Goal: Information Seeking & Learning: Learn about a topic

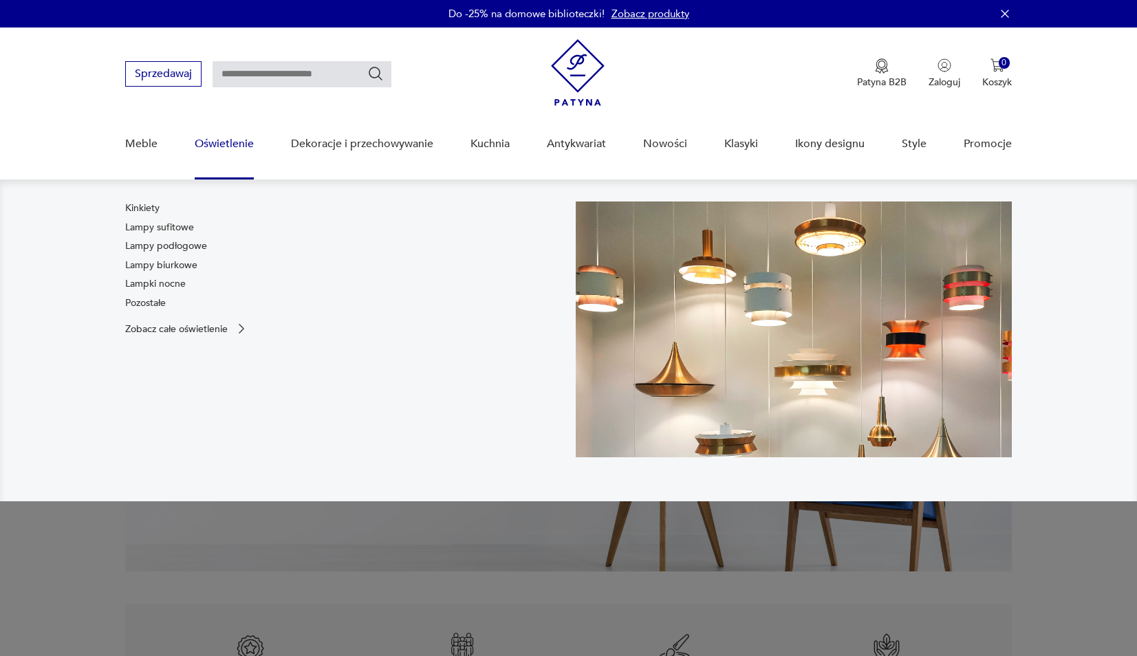
click at [239, 150] on link "Oświetlenie" at bounding box center [224, 144] width 59 height 53
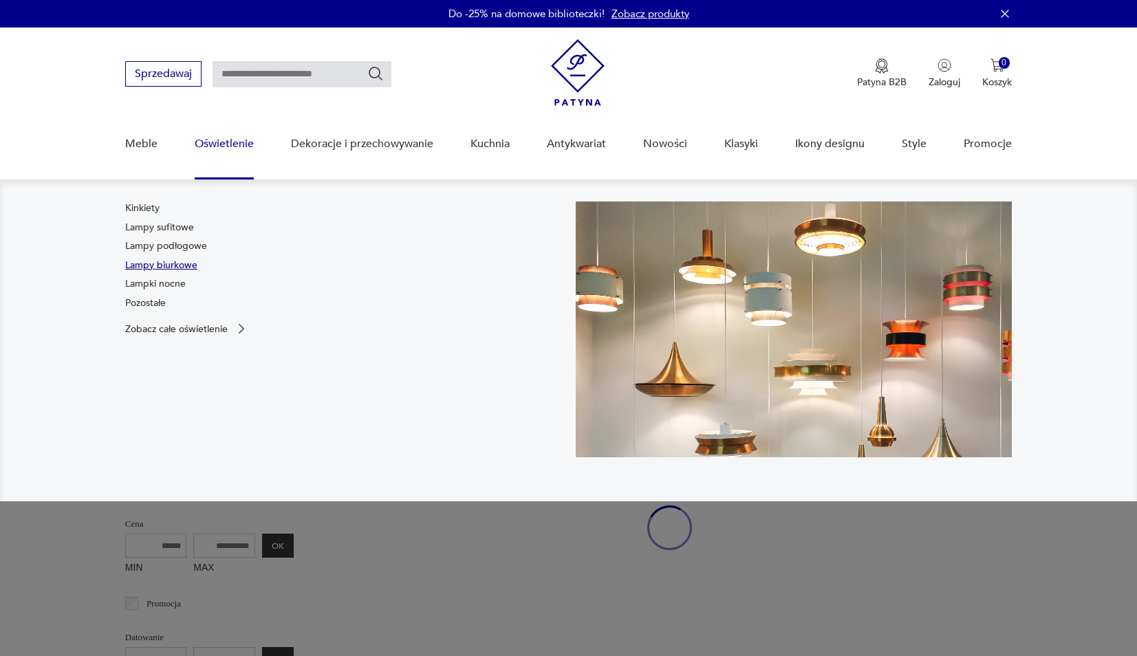
scroll to position [30, 0]
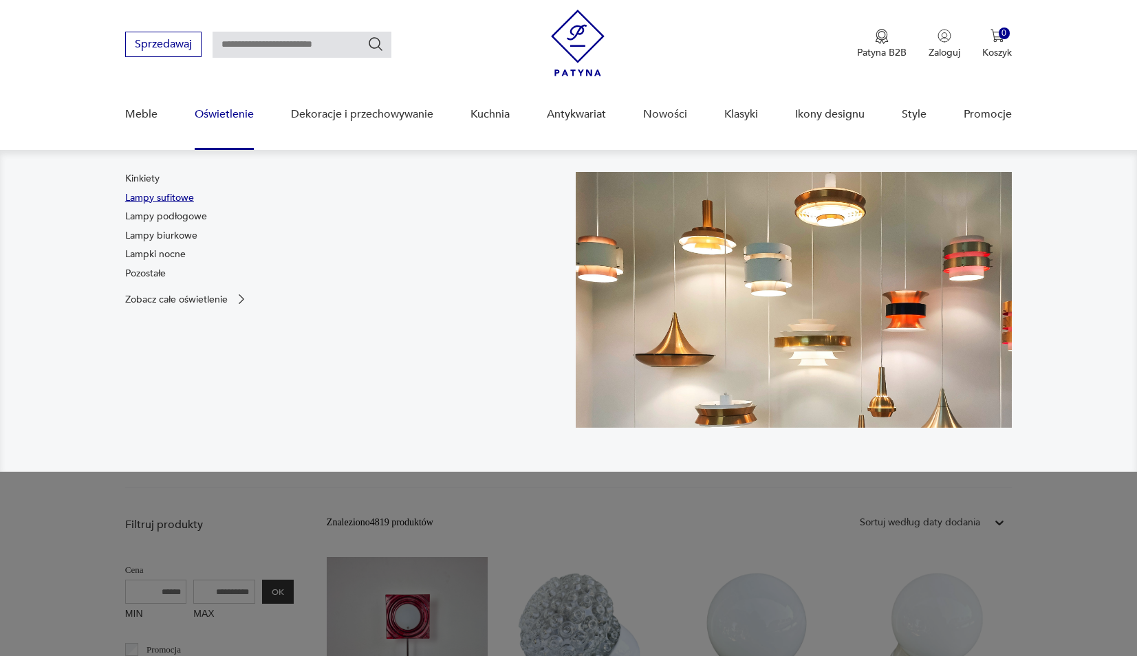
click at [179, 200] on link "Lampy sufitowe" at bounding box center [159, 198] width 69 height 14
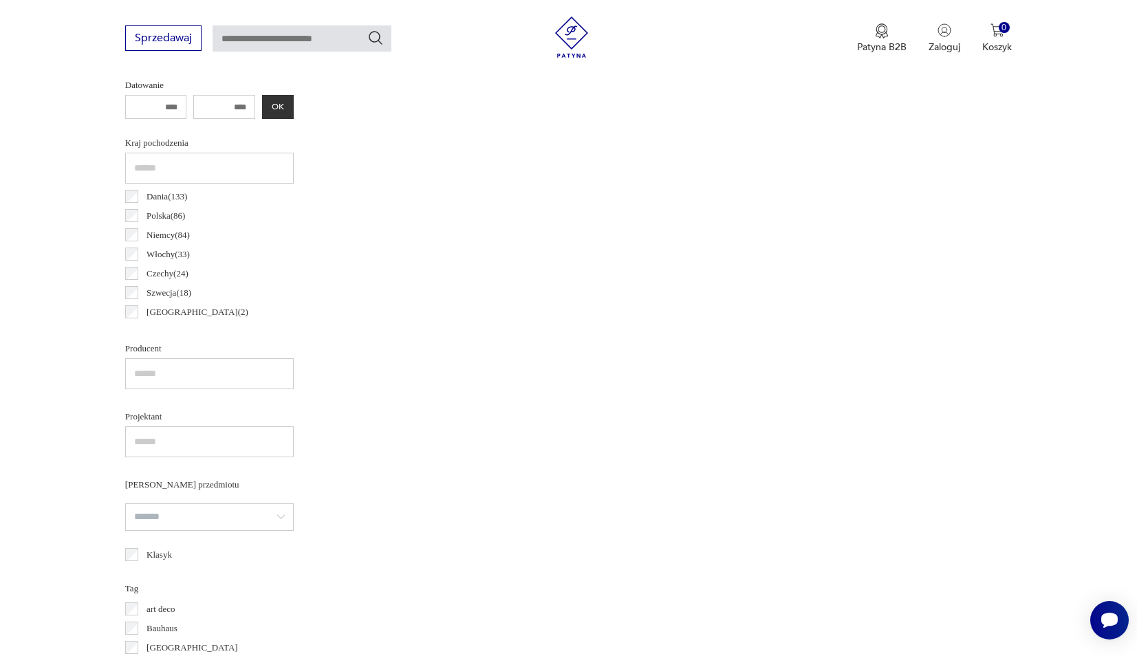
scroll to position [728, 0]
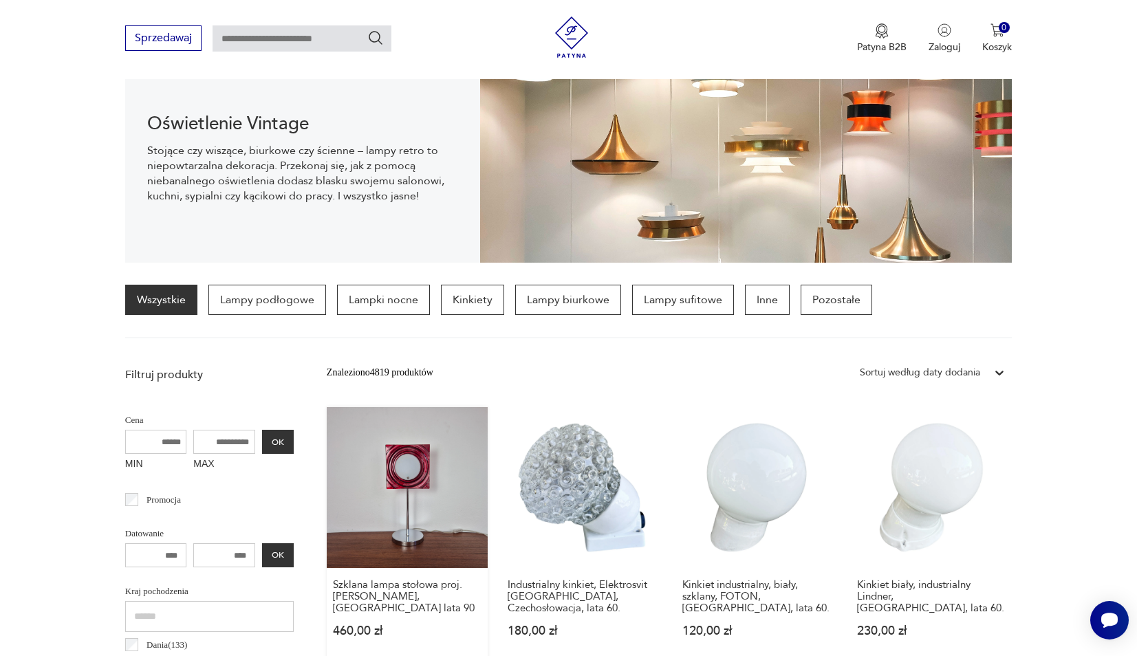
scroll to position [354, 0]
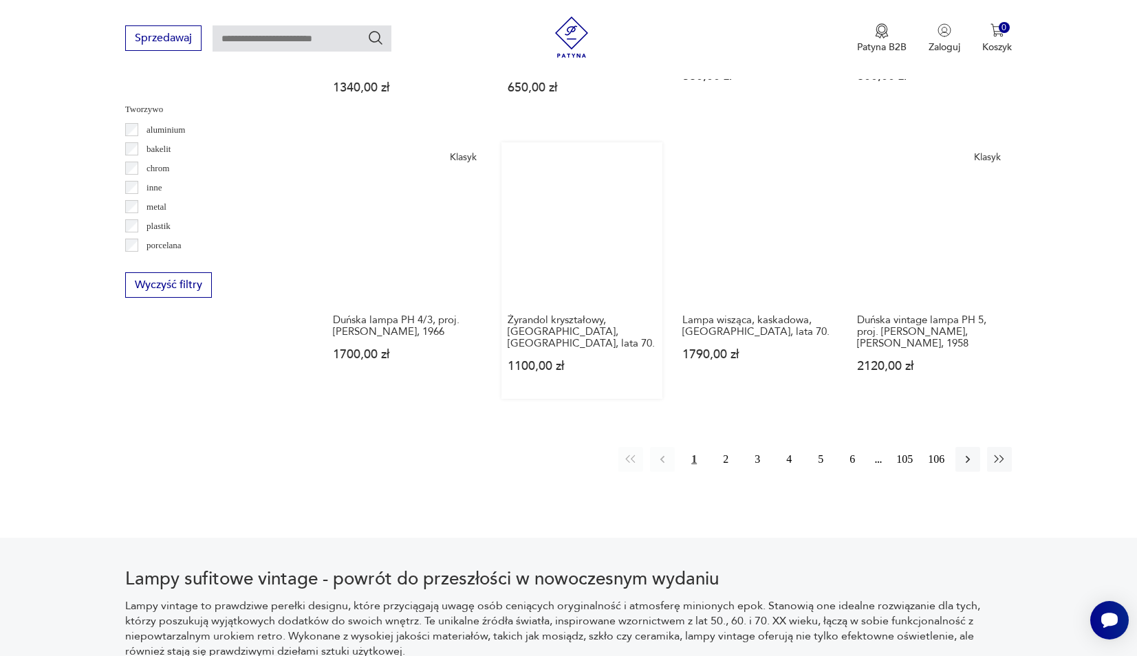
scroll to position [1273, 0]
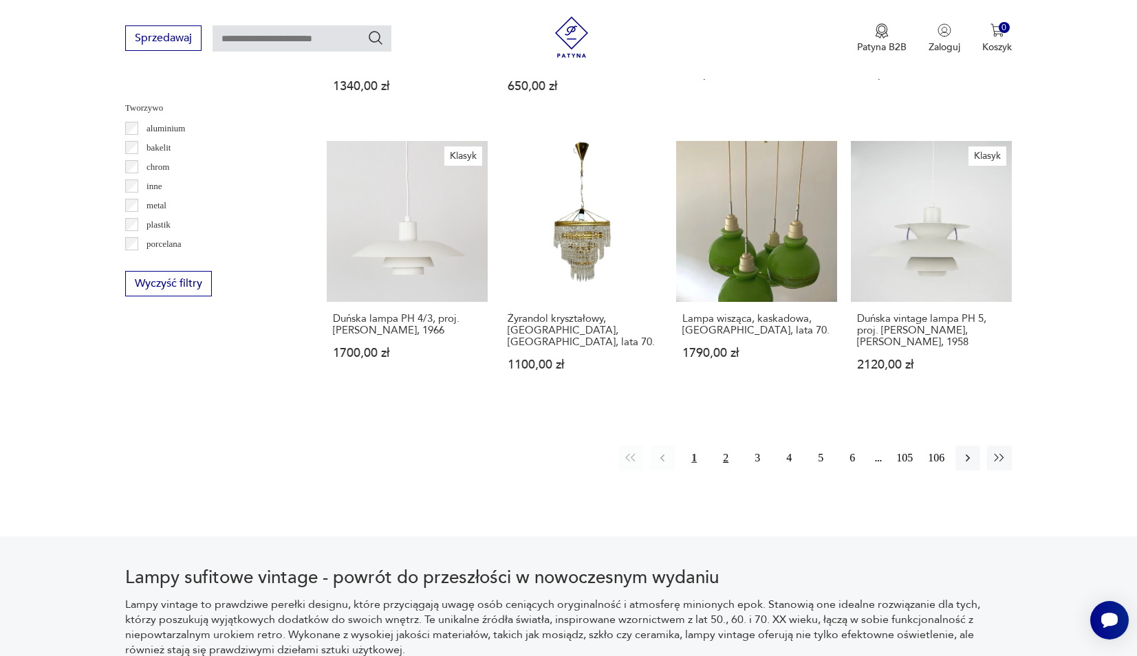
click at [722, 471] on button "2" at bounding box center [726, 458] width 25 height 25
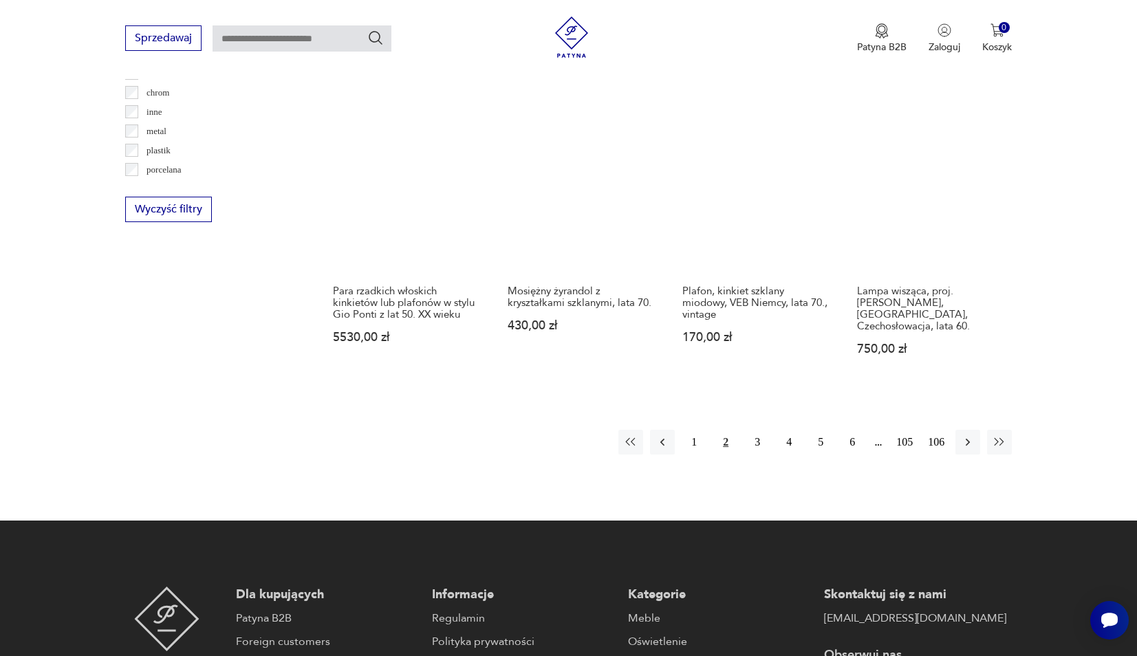
scroll to position [1340, 0]
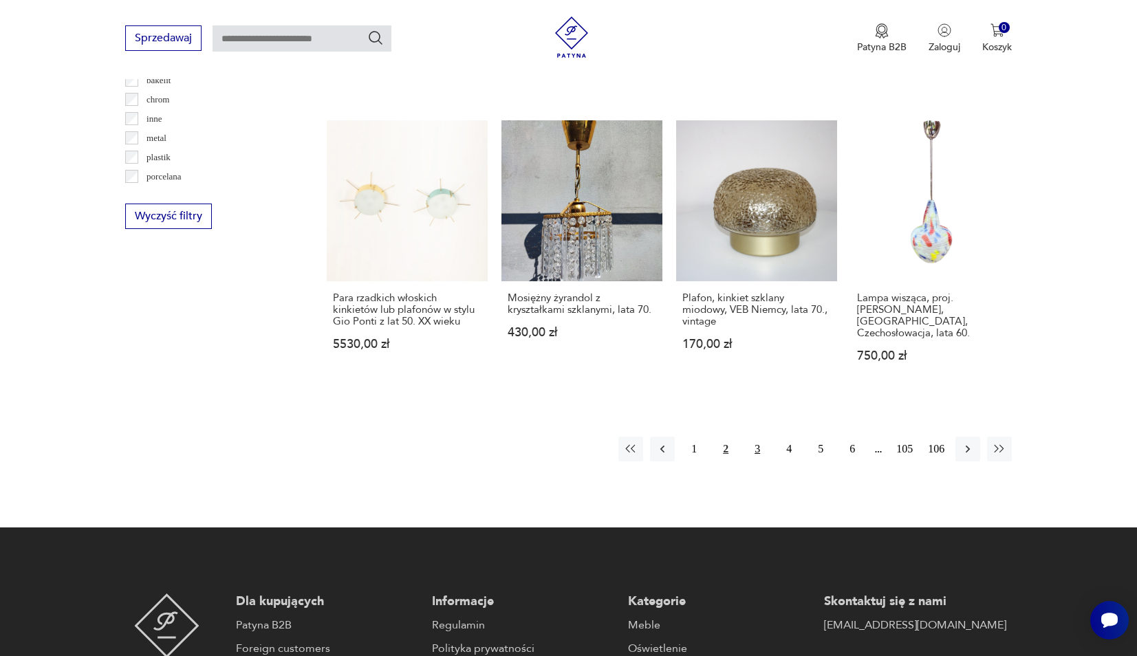
click at [752, 437] on button "3" at bounding box center [757, 449] width 25 height 25
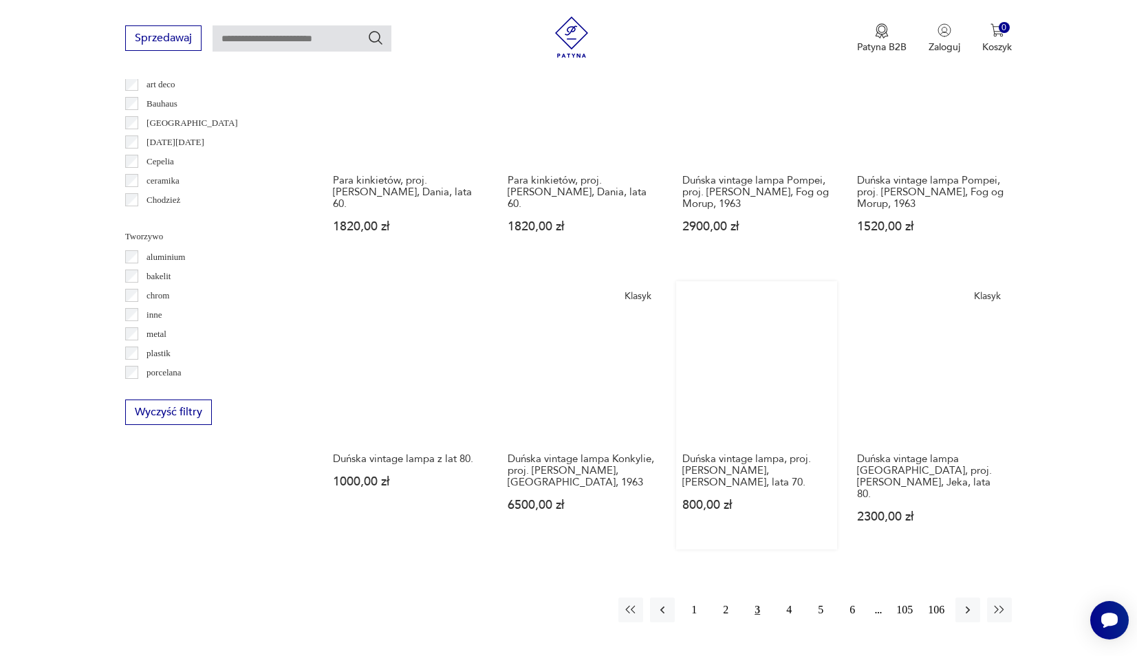
scroll to position [1259, 0]
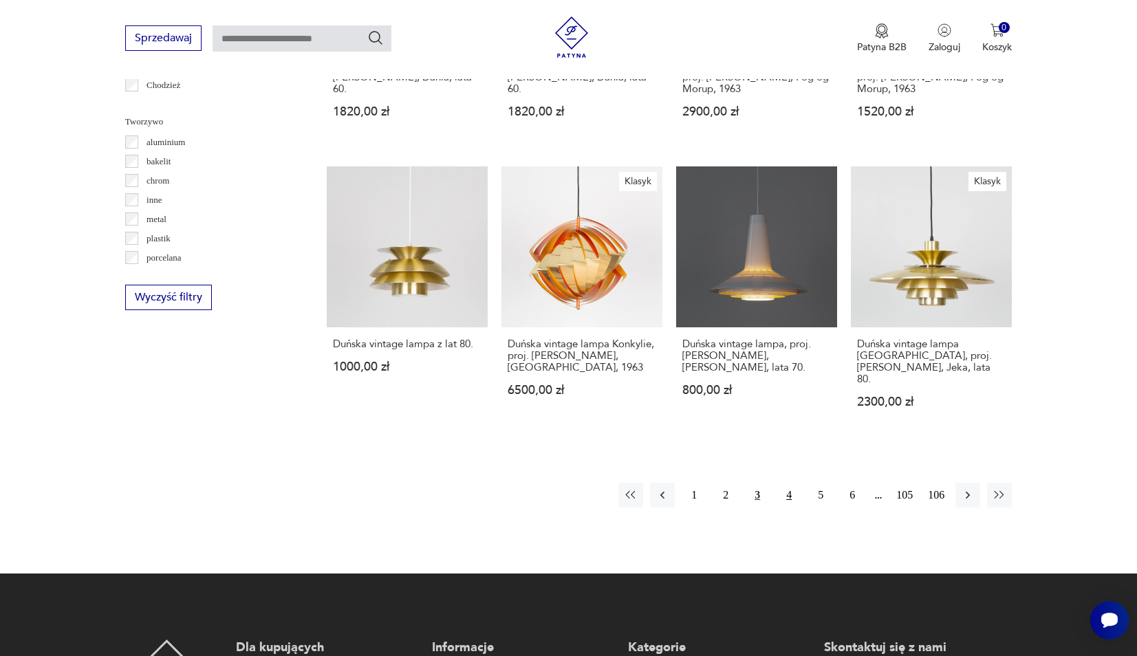
click at [783, 489] on button "4" at bounding box center [789, 495] width 25 height 25
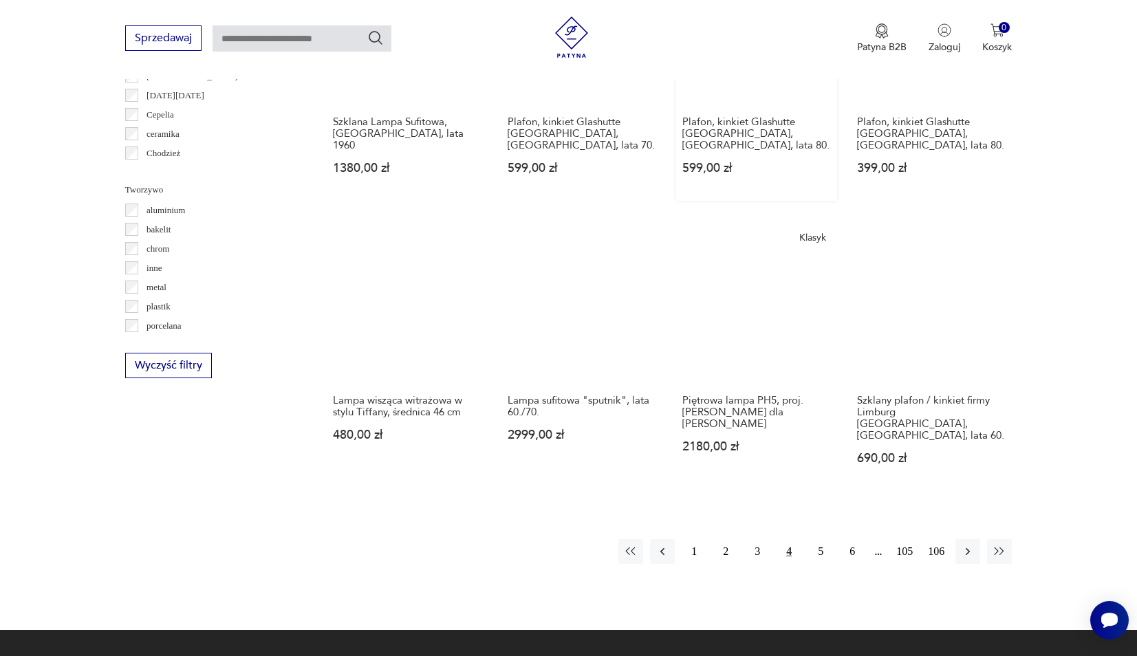
scroll to position [1268, 0]
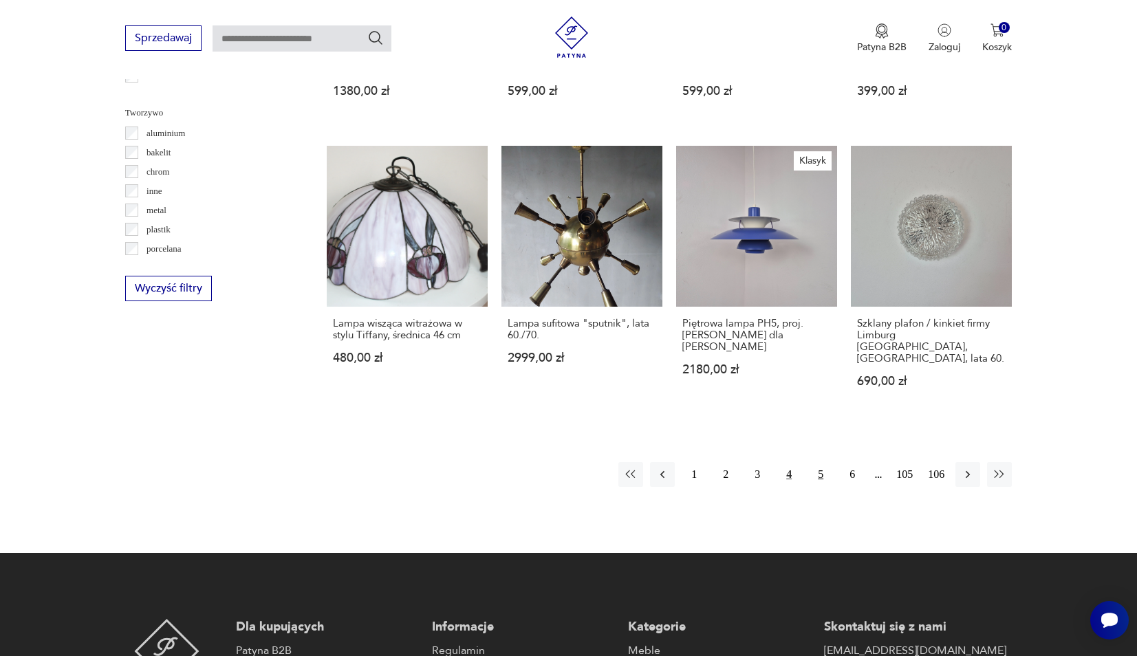
click at [820, 481] on button "5" at bounding box center [821, 474] width 25 height 25
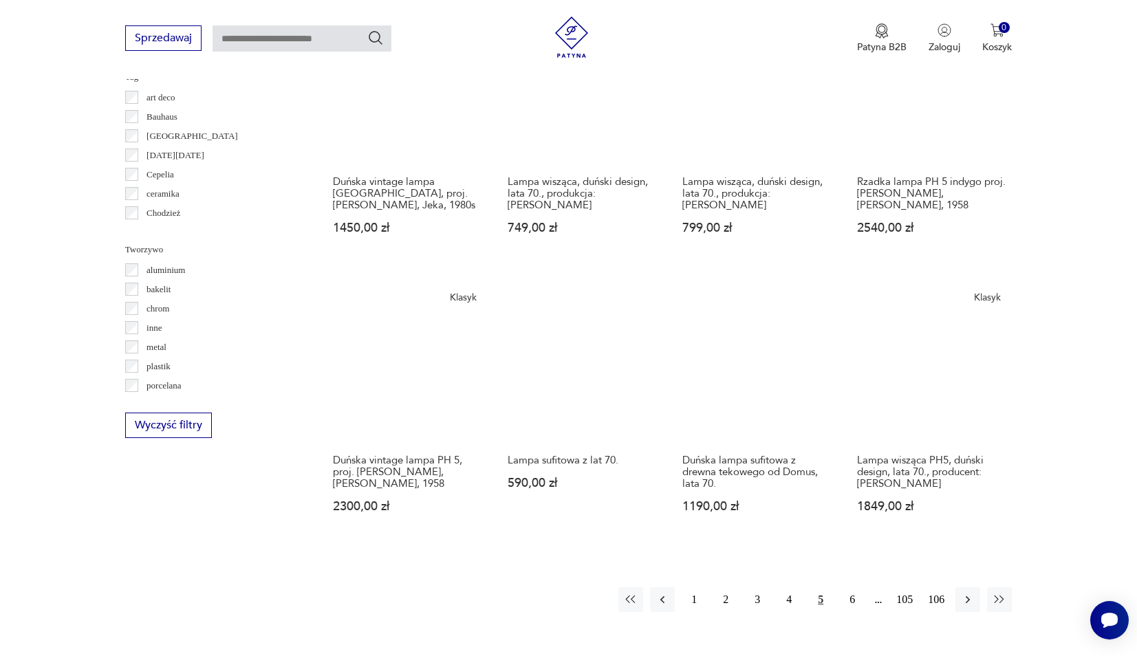
scroll to position [1197, 0]
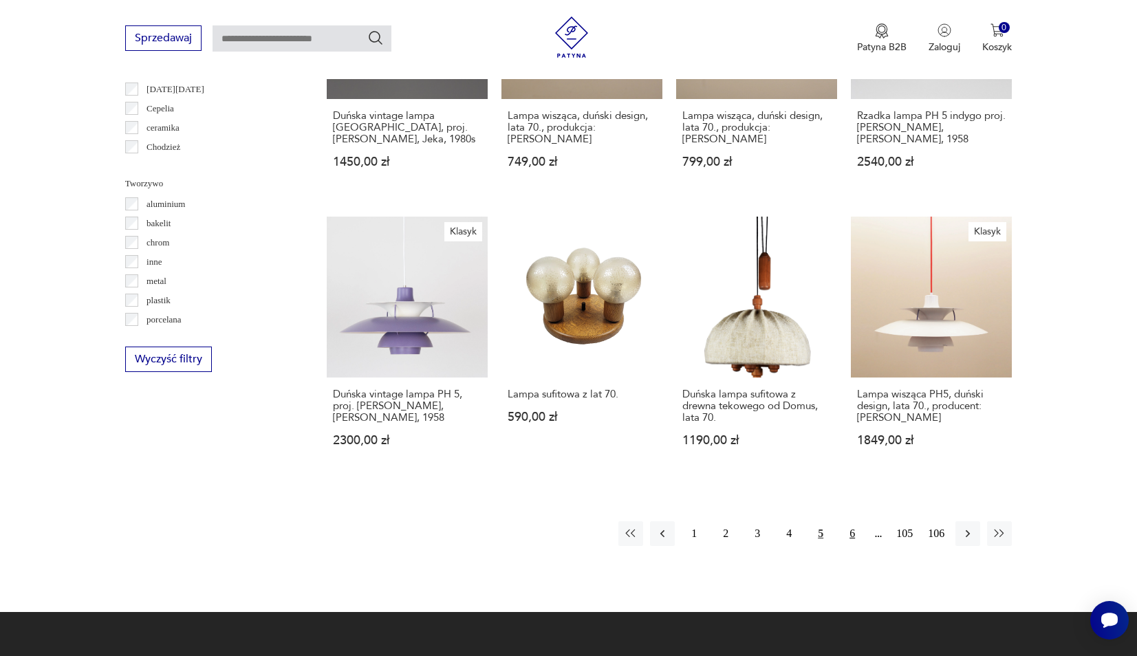
click at [851, 546] on button "6" at bounding box center [852, 534] width 25 height 25
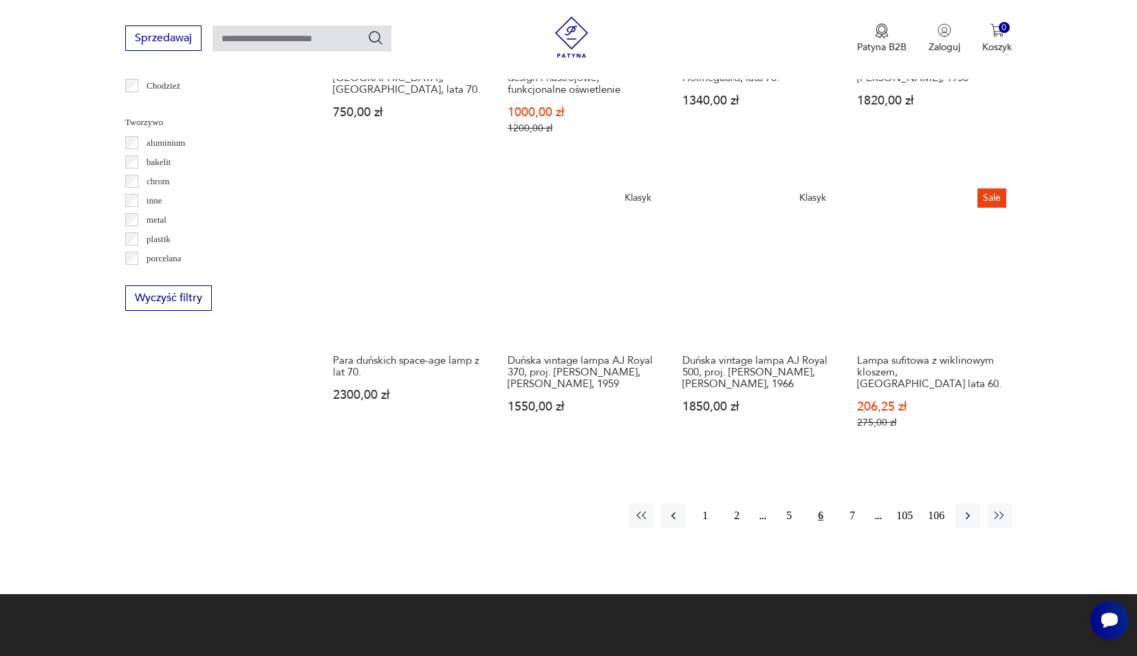
scroll to position [1379, 0]
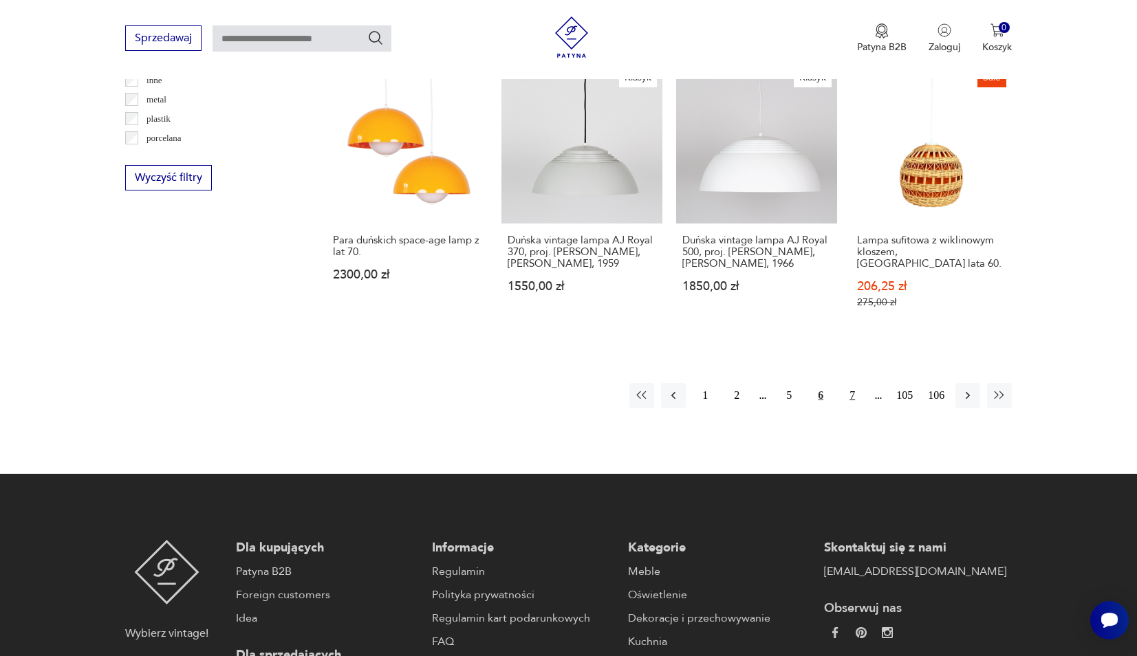
click at [848, 408] on button "7" at bounding box center [852, 395] width 25 height 25
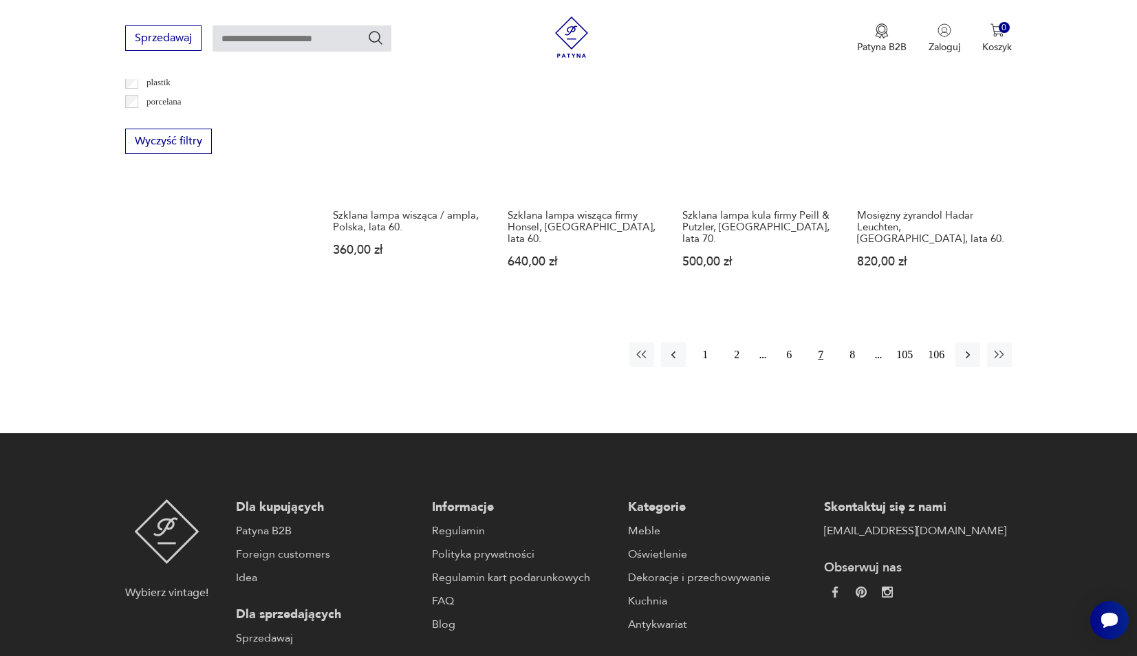
scroll to position [1415, 0]
